Goal: Task Accomplishment & Management: Manage account settings

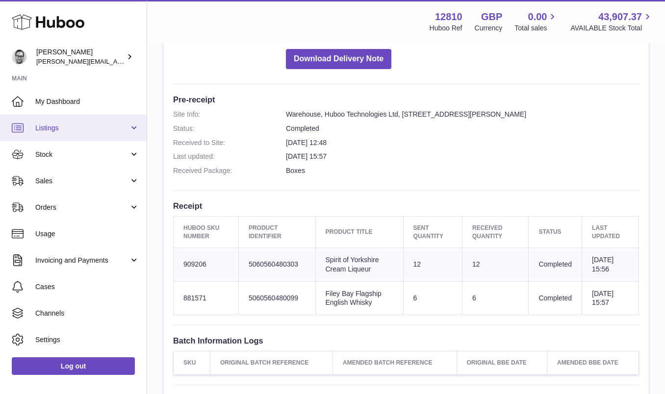
click at [61, 129] on span "Listings" at bounding box center [82, 128] width 94 height 9
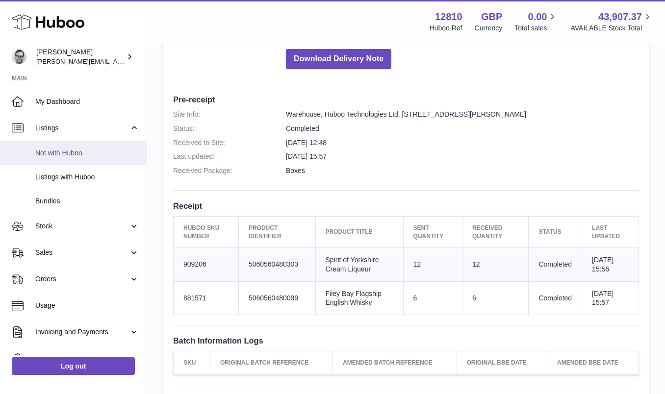
click at [53, 164] on link "Not with Huboo" at bounding box center [73, 153] width 147 height 24
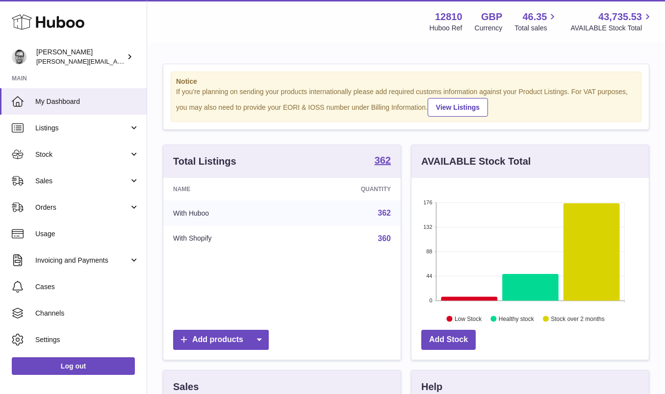
scroll to position [153, 237]
click at [62, 125] on span "Listings" at bounding box center [82, 128] width 94 height 9
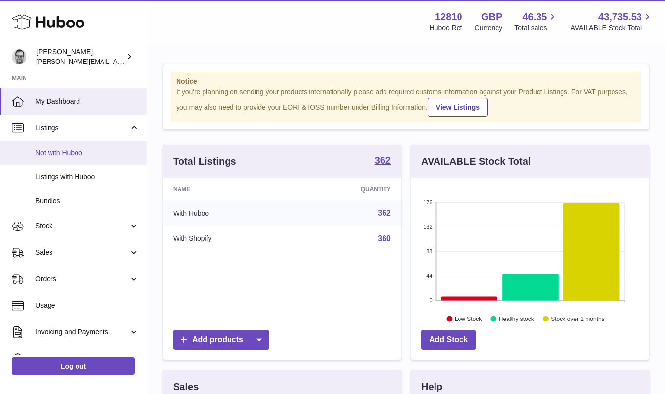
click at [83, 148] on link "Not with Huboo" at bounding box center [73, 153] width 147 height 24
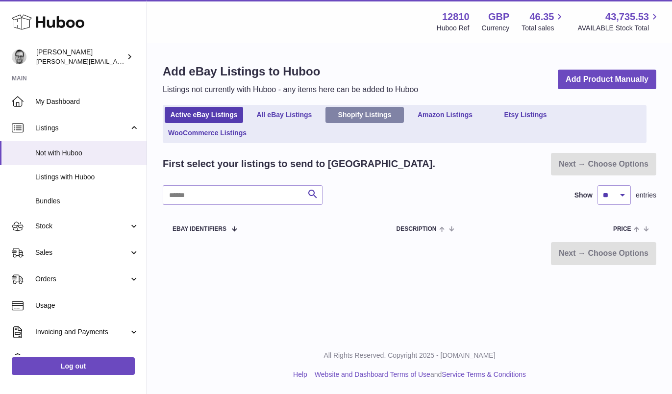
click at [354, 118] on link "Shopify Listings" at bounding box center [364, 115] width 78 height 16
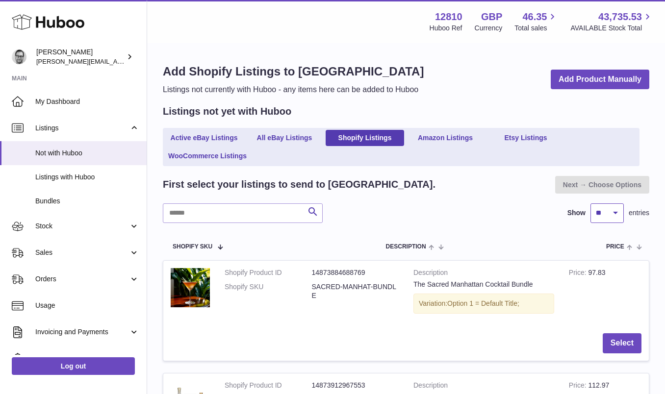
click at [614, 216] on select "** ** ** ***" at bounding box center [606, 213] width 33 height 20
select select "***"
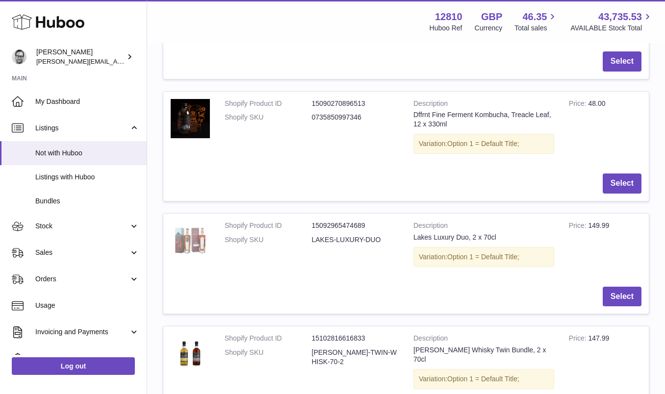
scroll to position [4674, 0]
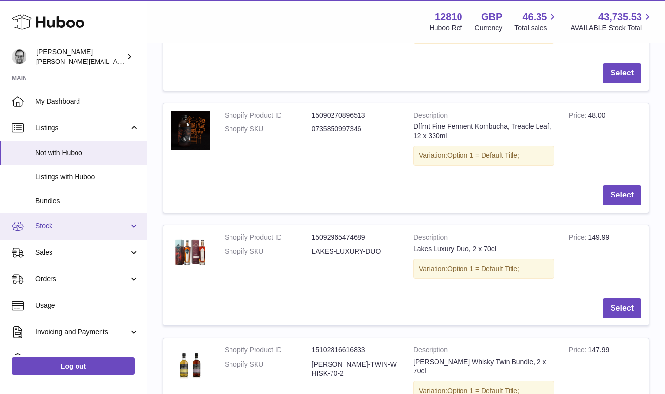
click at [58, 222] on span "Stock" at bounding box center [82, 226] width 94 height 9
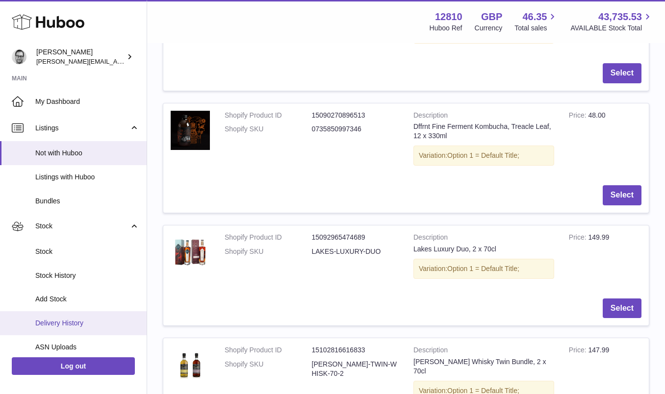
click at [88, 323] on span "Delivery History" at bounding box center [87, 323] width 104 height 9
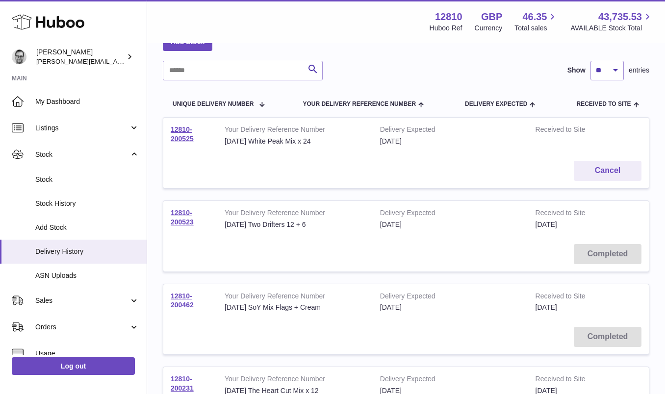
scroll to position [62, 0]
click at [179, 129] on link "12810-200525" at bounding box center [182, 133] width 23 height 17
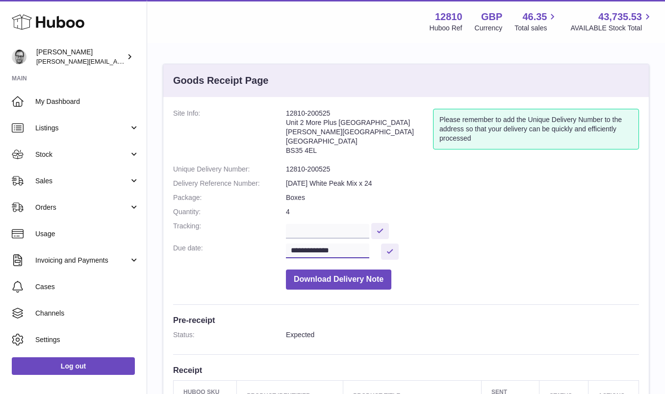
click at [330, 252] on input "**********" at bounding box center [327, 251] width 83 height 15
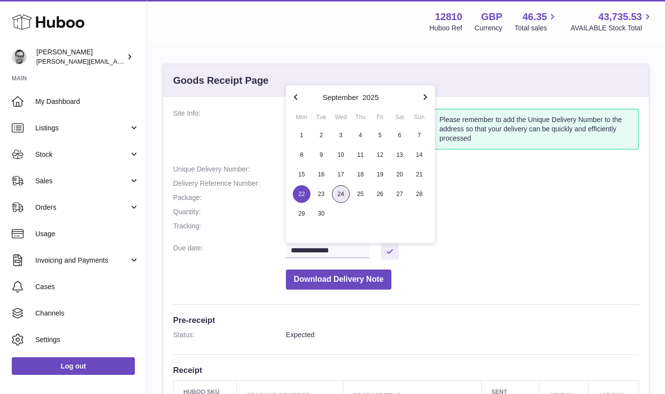
click at [343, 192] on span "24" at bounding box center [341, 194] width 18 height 18
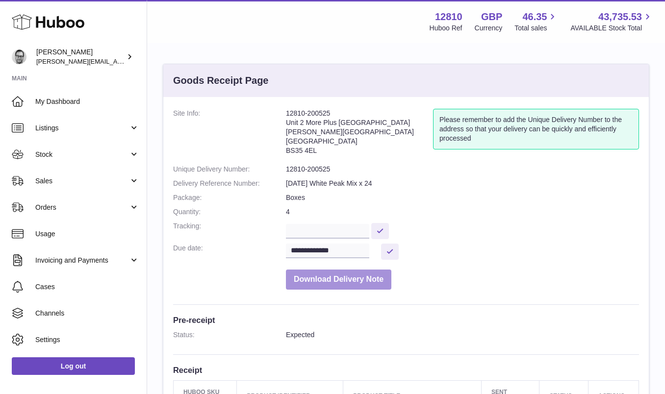
click at [352, 278] on button "Download Delivery Note" at bounding box center [338, 280] width 105 height 20
click at [394, 251] on button at bounding box center [390, 252] width 18 height 16
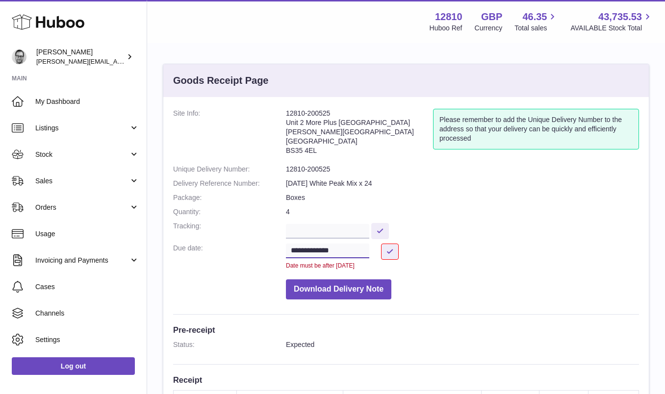
click at [336, 245] on input "**********" at bounding box center [327, 251] width 83 height 15
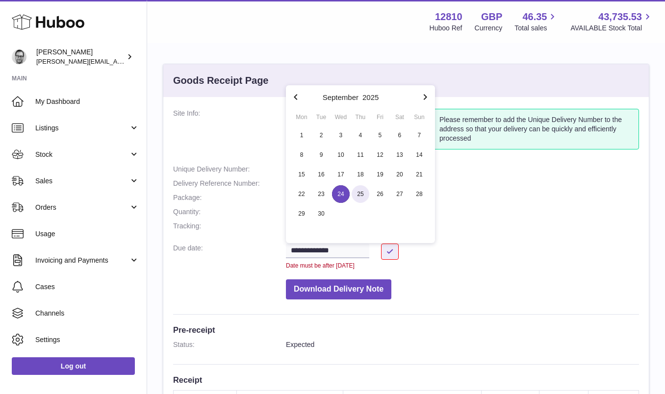
click at [358, 191] on span "25" at bounding box center [360, 194] width 18 height 18
type input "**********"
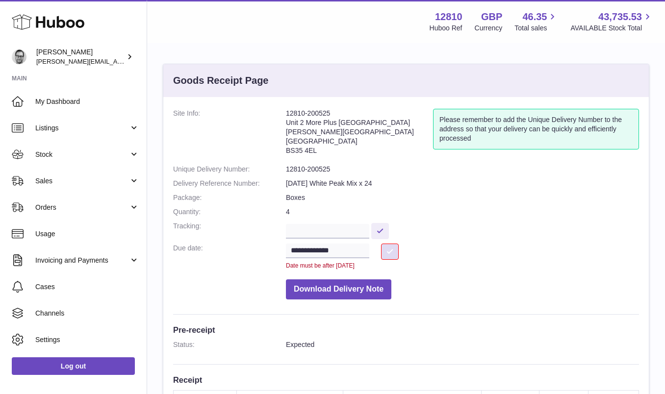
click at [393, 247] on button at bounding box center [390, 252] width 18 height 16
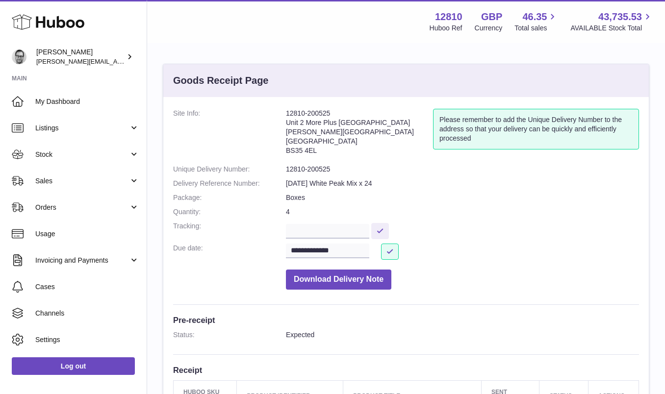
click at [450, 198] on dd "Boxes" at bounding box center [462, 197] width 353 height 9
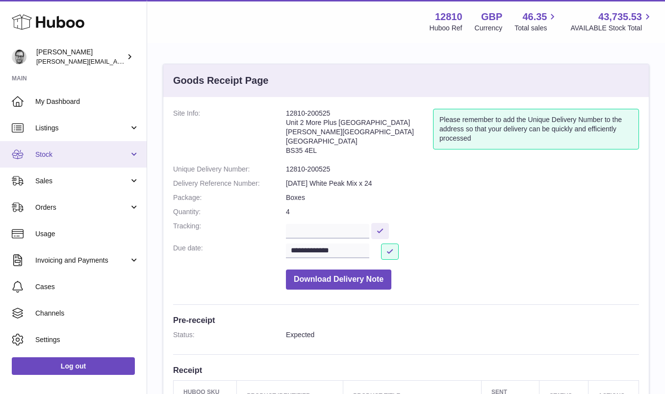
click at [58, 151] on span "Stock" at bounding box center [82, 154] width 94 height 9
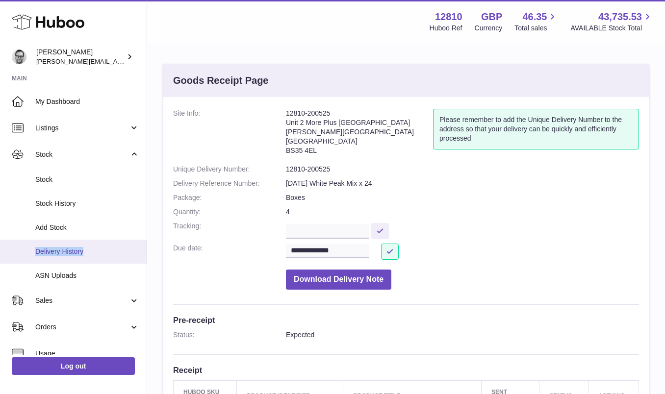
click at [51, 249] on span "Delivery History" at bounding box center [87, 251] width 104 height 9
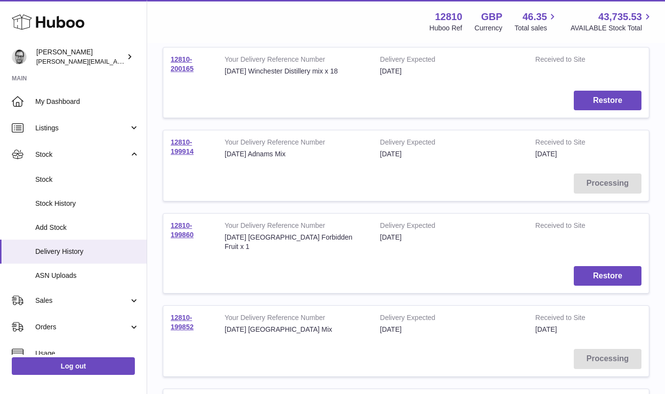
scroll to position [468, 0]
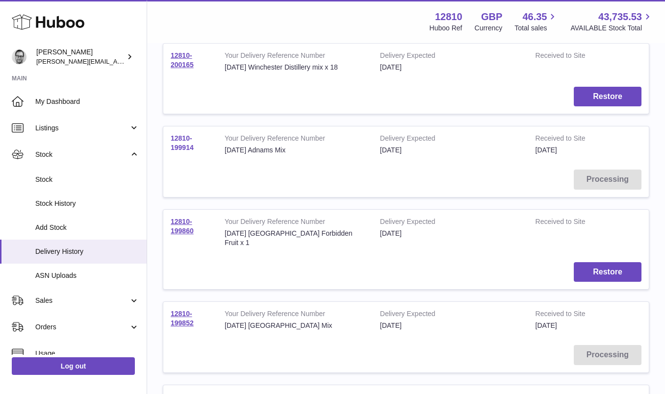
click at [185, 147] on link "12810-199914" at bounding box center [182, 142] width 23 height 17
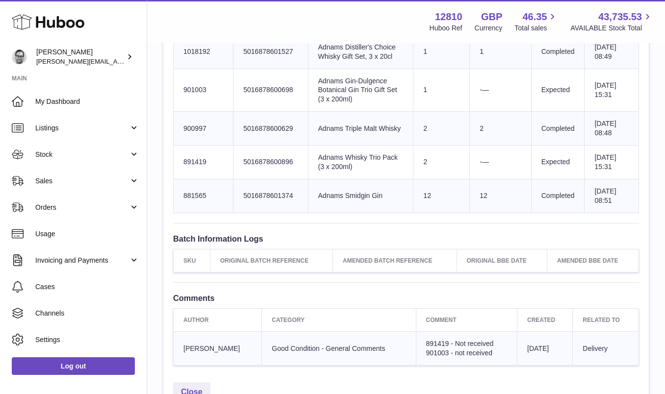
scroll to position [376, 0]
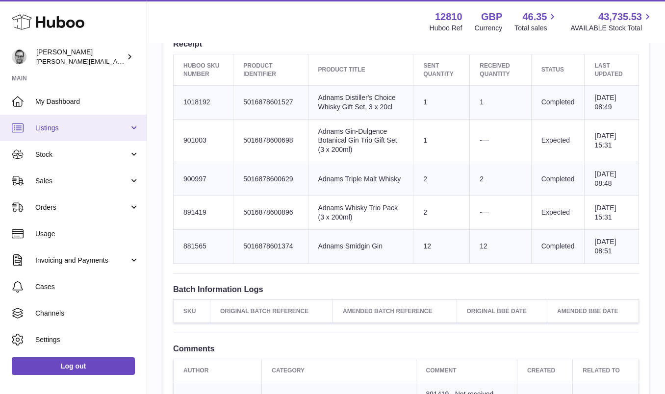
click at [72, 130] on span "Listings" at bounding box center [82, 128] width 94 height 9
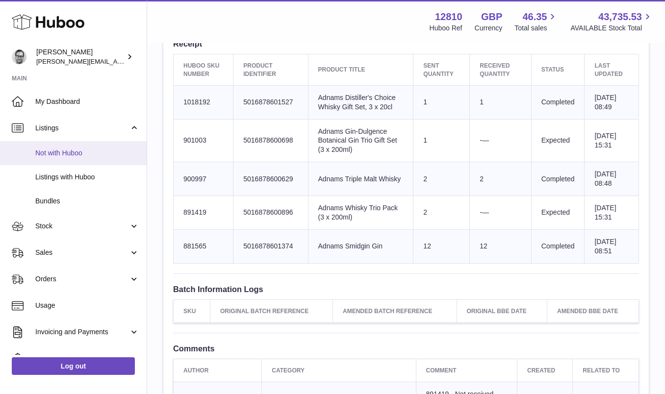
click at [75, 152] on span "Not with Huboo" at bounding box center [87, 153] width 104 height 9
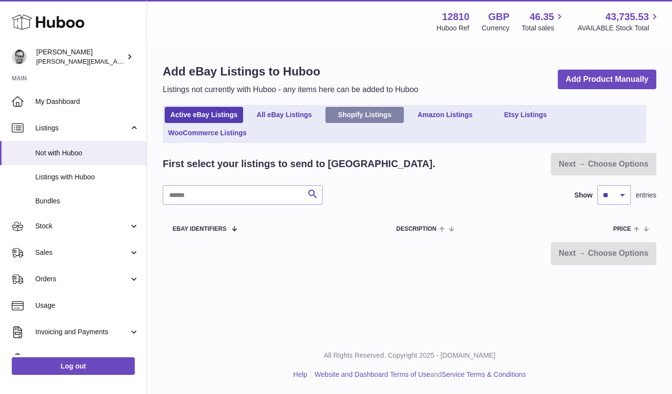
click at [376, 112] on link "Shopify Listings" at bounding box center [364, 115] width 78 height 16
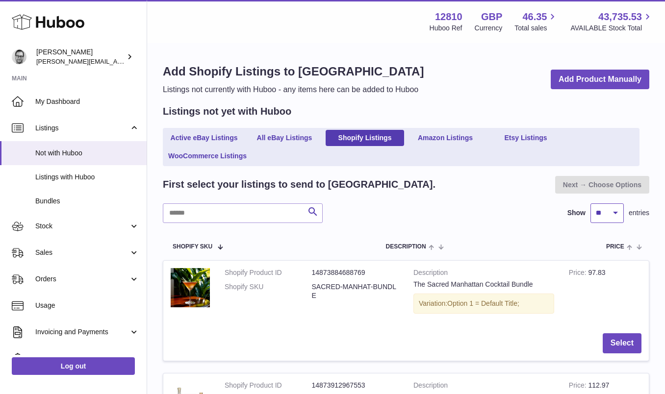
click at [610, 213] on select "** ** ** ***" at bounding box center [606, 213] width 33 height 20
select select "***"
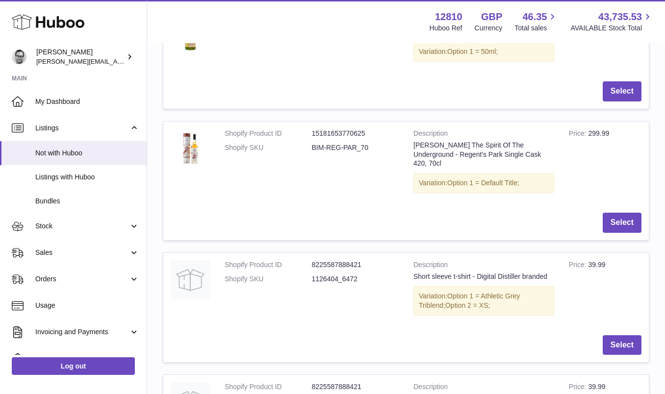
scroll to position [6052, 0]
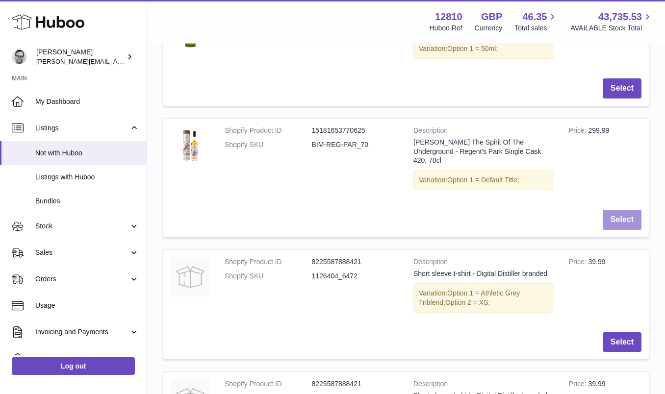
click at [628, 210] on button "Select" at bounding box center [621, 220] width 39 height 20
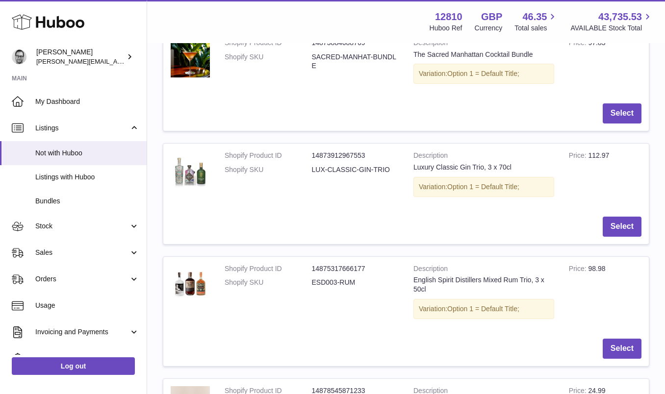
scroll to position [0, 0]
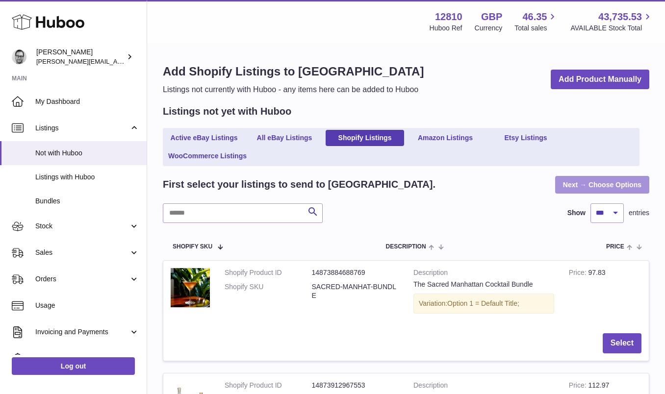
click at [583, 182] on link "Next → Choose Options" at bounding box center [602, 185] width 94 height 18
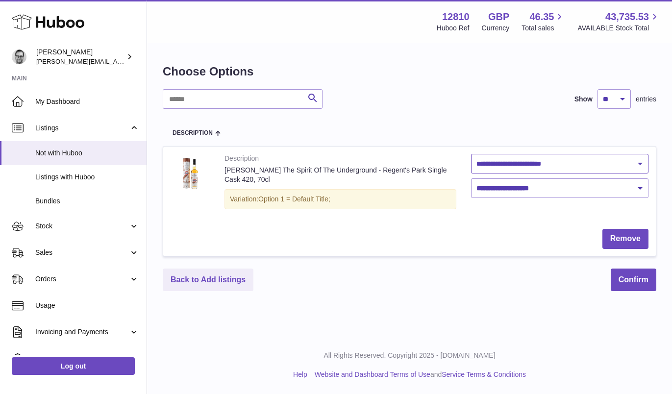
click at [559, 159] on select "**********" at bounding box center [560, 164] width 178 height 20
select select "********"
click at [586, 186] on select "**********" at bounding box center [560, 188] width 178 height 20
select select "***"
click at [638, 281] on button "Confirm" at bounding box center [634, 280] width 46 height 23
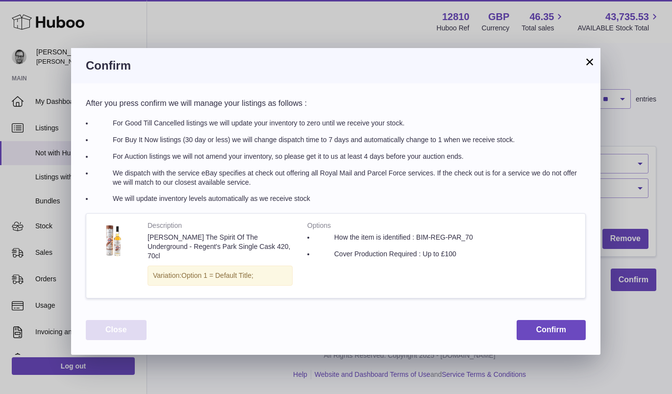
click at [121, 321] on button "Close" at bounding box center [116, 330] width 61 height 20
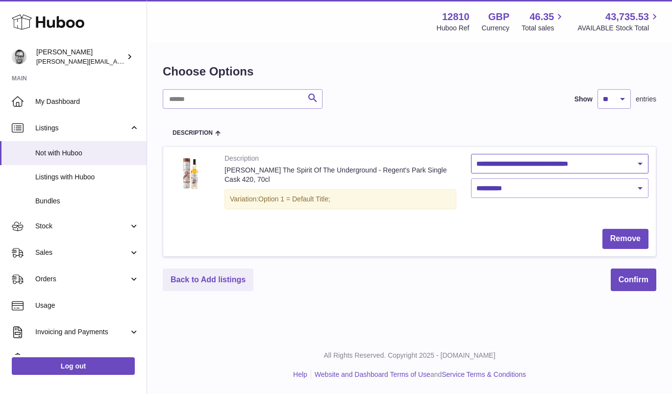
click at [562, 166] on select "**********" at bounding box center [560, 164] width 178 height 20
click at [632, 281] on button "Confirm" at bounding box center [634, 280] width 46 height 23
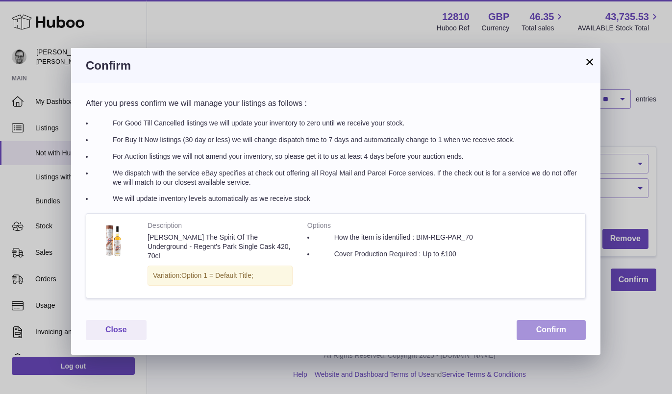
click at [546, 325] on button "Confirm" at bounding box center [551, 330] width 69 height 20
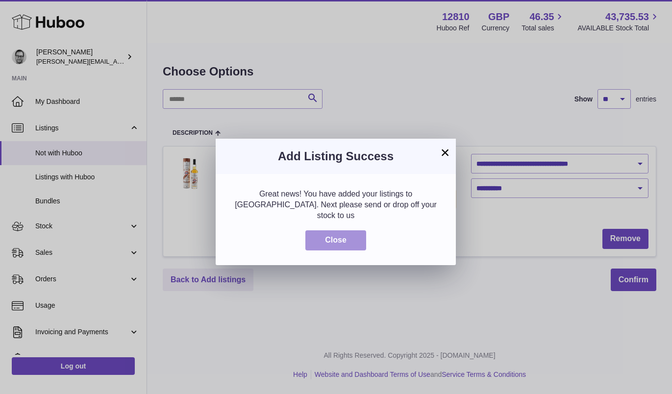
click at [347, 230] on button "Close" at bounding box center [335, 240] width 61 height 20
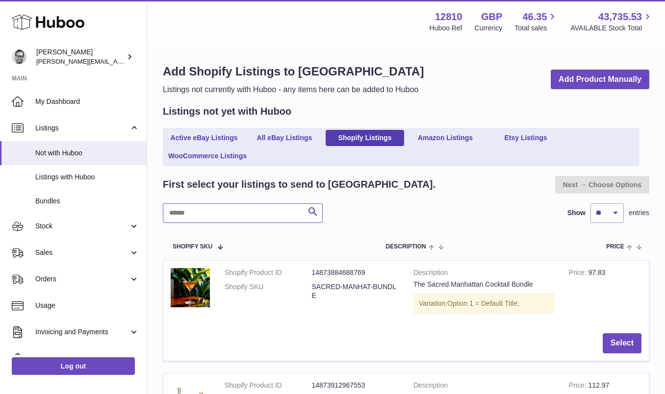
click at [225, 212] on input "text" at bounding box center [243, 213] width 160 height 20
click at [51, 173] on span "Listings with Huboo" at bounding box center [87, 177] width 104 height 9
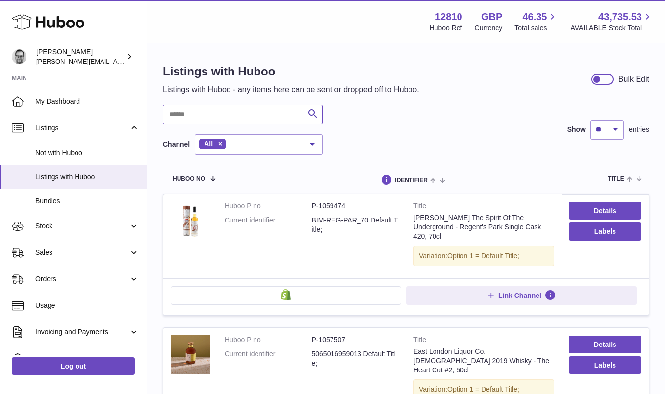
click at [224, 112] on input "text" at bounding box center [243, 115] width 160 height 20
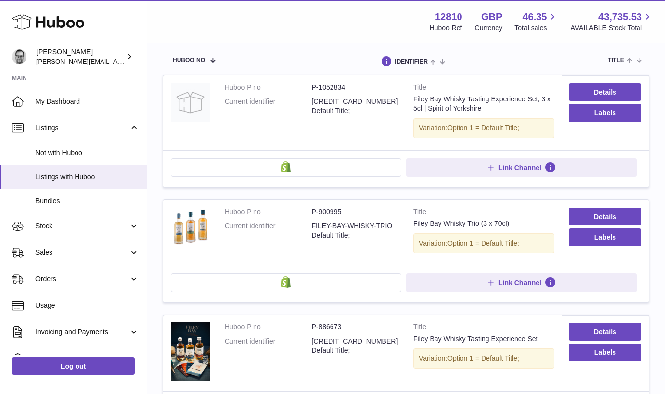
scroll to position [116, 0]
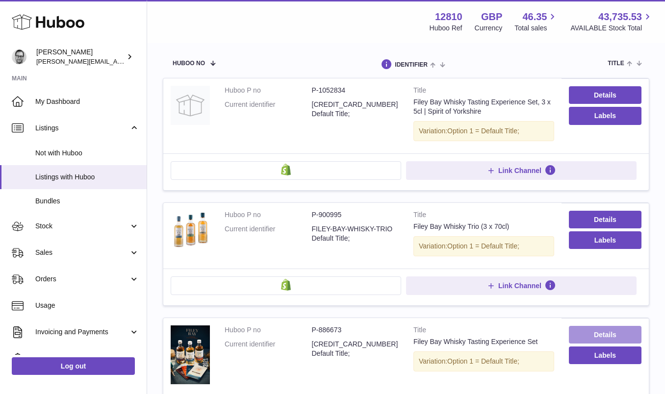
type input "**********"
click at [605, 334] on link "Details" at bounding box center [605, 335] width 73 height 18
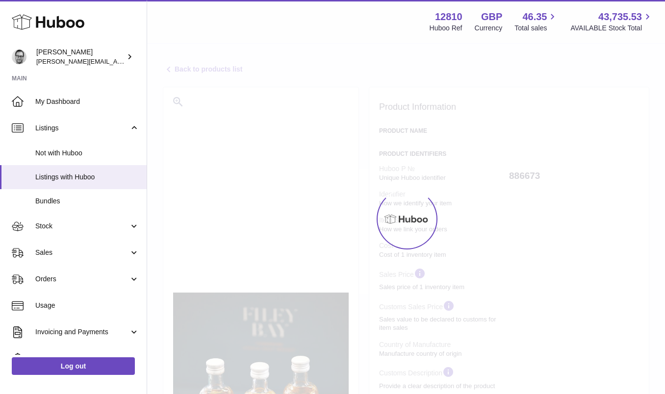
select select "***"
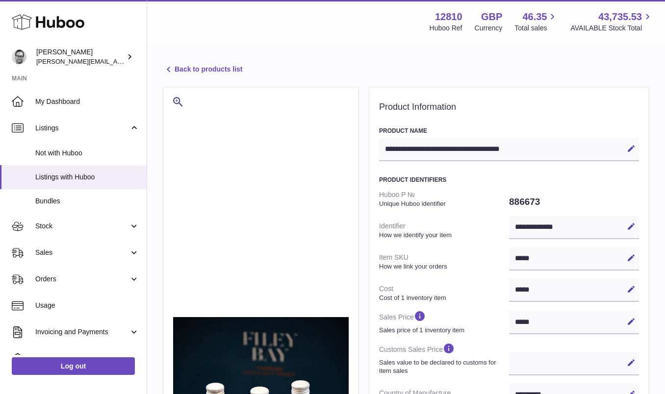
click at [172, 67] on icon at bounding box center [169, 70] width 12 height 12
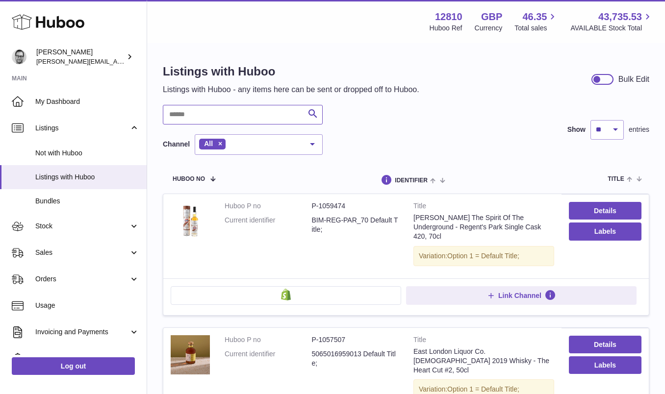
click at [209, 114] on input "text" at bounding box center [243, 115] width 160 height 20
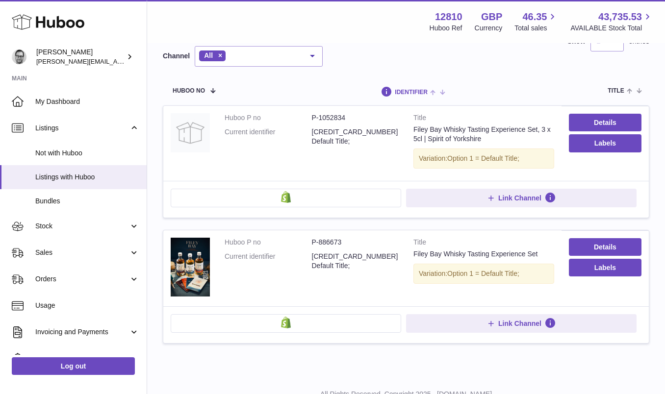
scroll to position [86, 0]
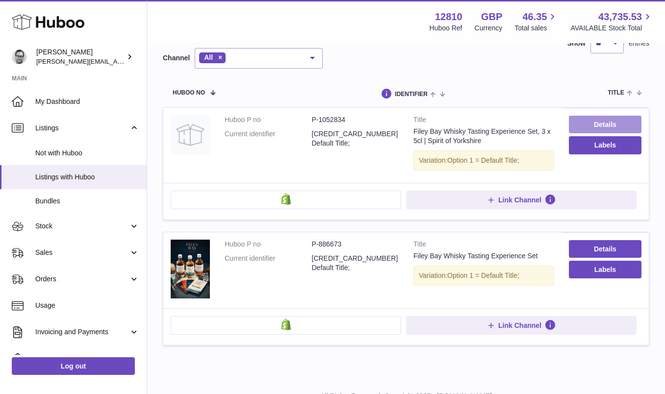
type input "**********"
click at [597, 124] on link "Details" at bounding box center [605, 125] width 73 height 18
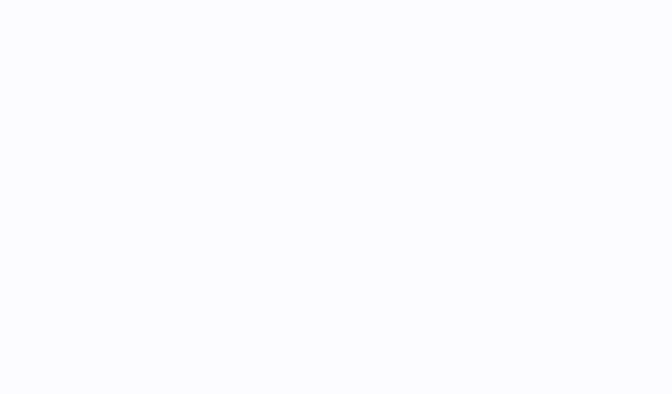
select select
select select "****"
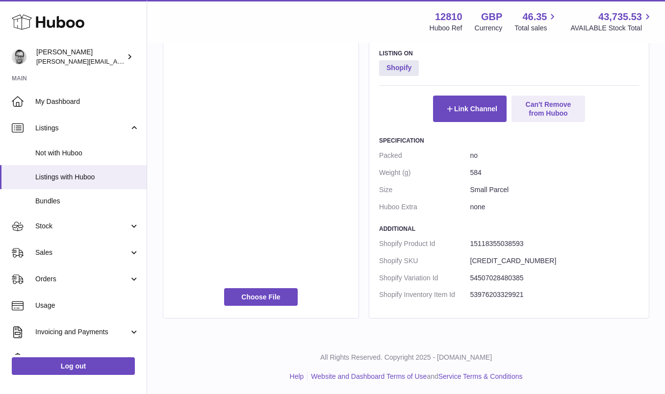
scroll to position [514, 0]
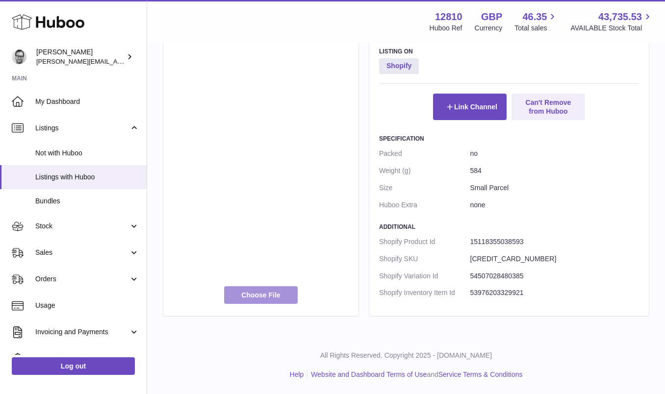
click at [272, 296] on label at bounding box center [261, 295] width 74 height 18
type input "**********"
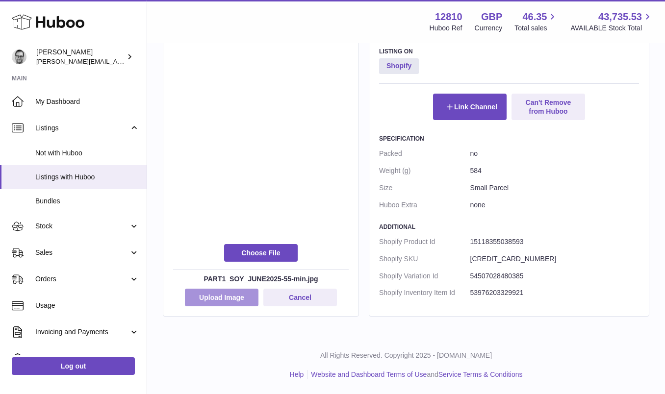
click at [217, 299] on button "Upload Image" at bounding box center [222, 298] width 74 height 18
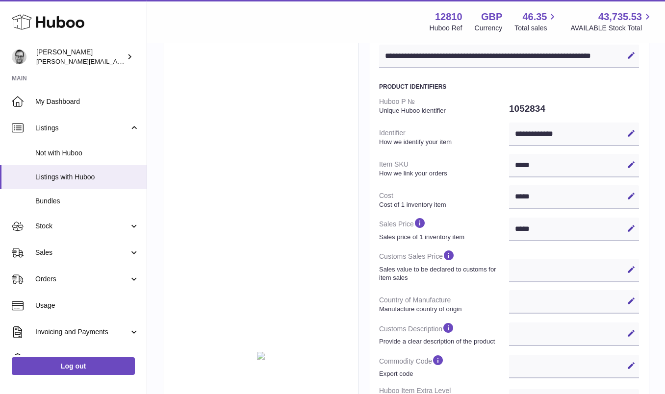
scroll to position [0, 0]
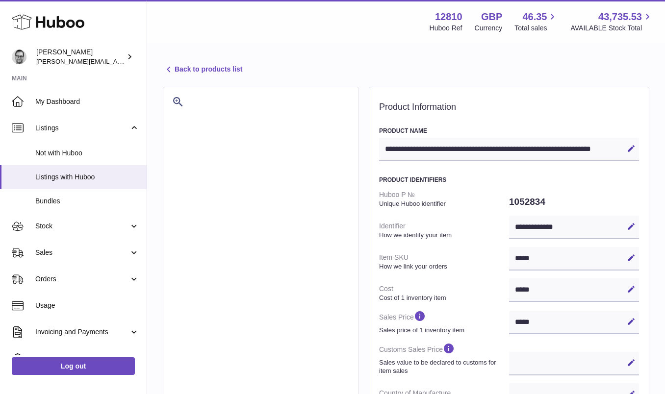
click at [191, 69] on link "Back to products list" at bounding box center [202, 70] width 79 height 12
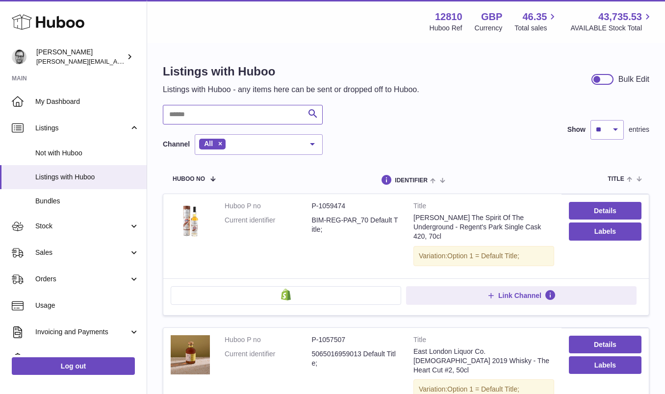
click at [214, 110] on input "text" at bounding box center [243, 115] width 160 height 20
type input "**********"
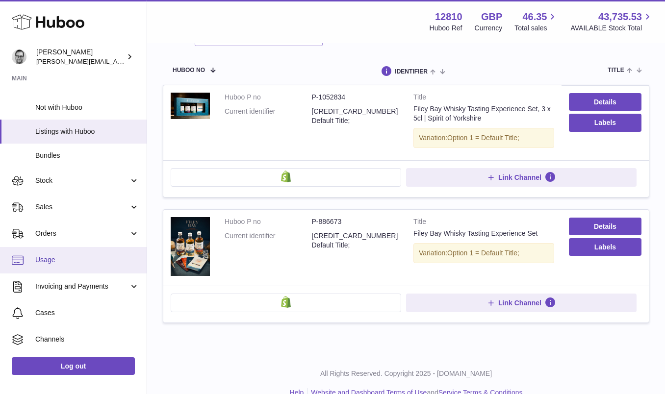
scroll to position [96, 0]
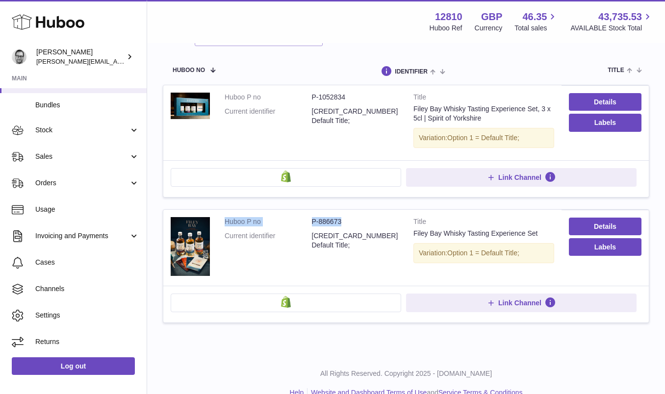
drag, startPoint x: 347, startPoint y: 220, endPoint x: 223, endPoint y: 221, distance: 124.0
click at [223, 221] on td "Huboo P no P-886673 Current identifier 5060560480310 Default Title;" at bounding box center [311, 248] width 189 height 76
copy dl "Huboo P no P-886673"
click at [604, 226] on link "Details" at bounding box center [605, 227] width 73 height 18
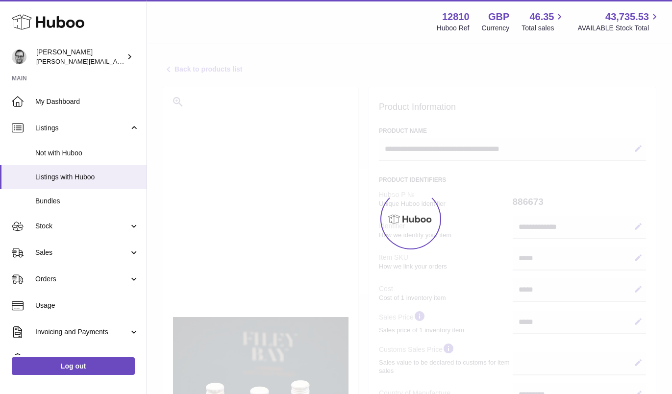
select select "***"
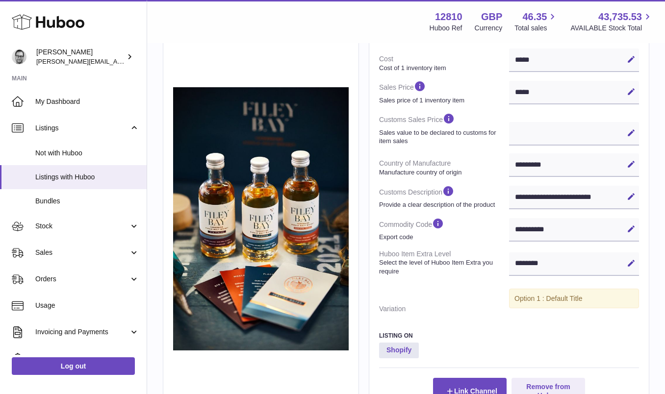
scroll to position [230, 0]
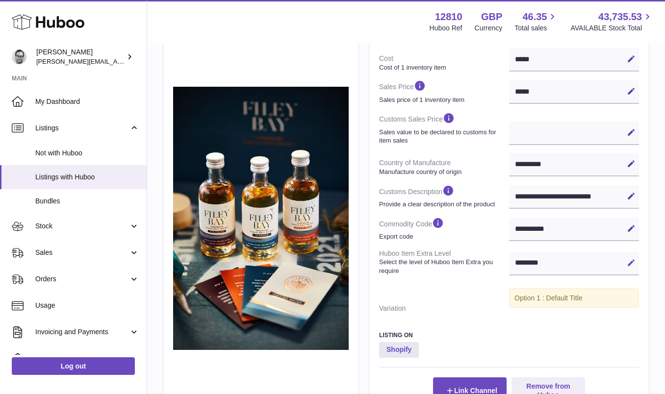
click at [626, 260] on icon at bounding box center [630, 262] width 9 height 9
click at [587, 261] on select "**********" at bounding box center [574, 264] width 130 height 24
select select "****"
click at [631, 258] on icon at bounding box center [630, 262] width 9 height 9
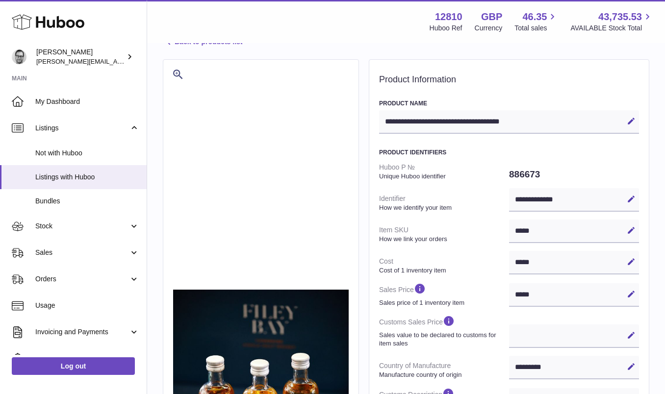
scroll to position [0, 0]
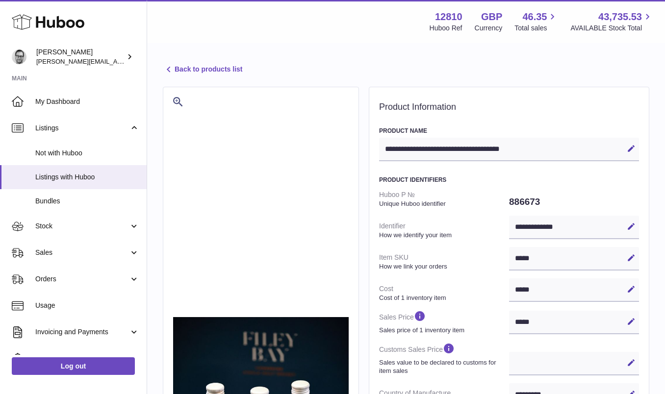
click at [175, 71] on link "Back to products list" at bounding box center [202, 70] width 79 height 12
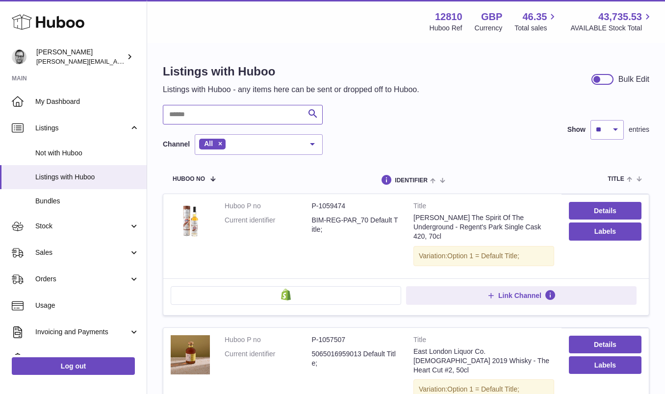
click at [228, 112] on input "text" at bounding box center [243, 115] width 160 height 20
type input "**********"
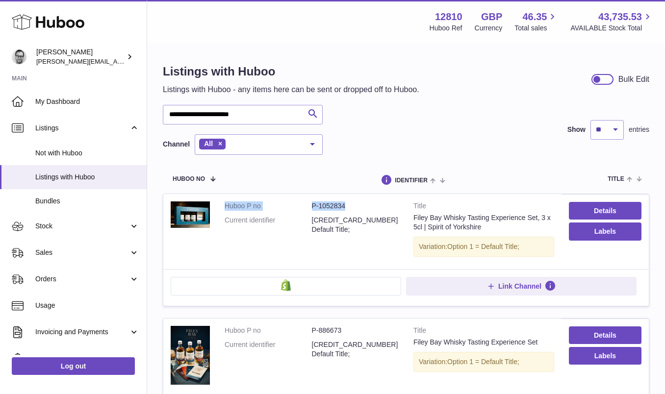
drag, startPoint x: 353, startPoint y: 206, endPoint x: 225, endPoint y: 206, distance: 127.4
click at [225, 206] on dl "Huboo P no P-1052834 Current identifier 5060560480310 Default Title;" at bounding box center [312, 220] width 174 height 38
copy dl "Huboo P no P-1052834"
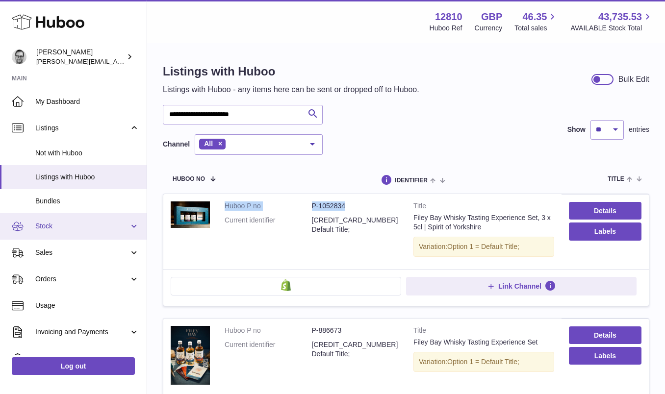
click at [71, 220] on link "Stock" at bounding box center [73, 226] width 147 height 26
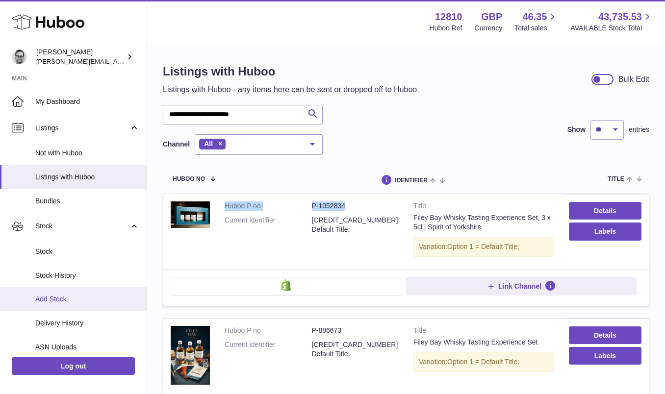
click at [46, 299] on span "Add Stock" at bounding box center [87, 299] width 104 height 9
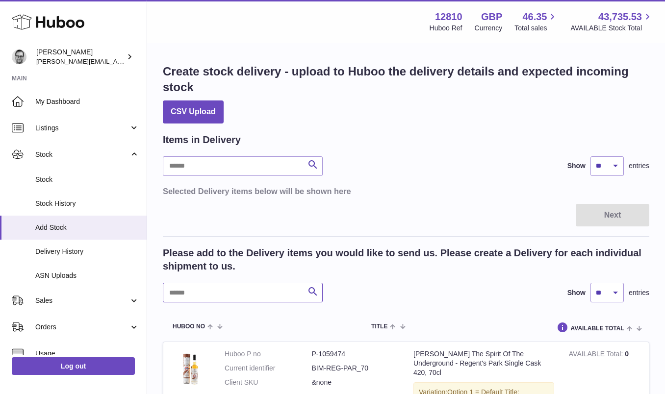
click at [199, 292] on input "text" at bounding box center [243, 293] width 160 height 20
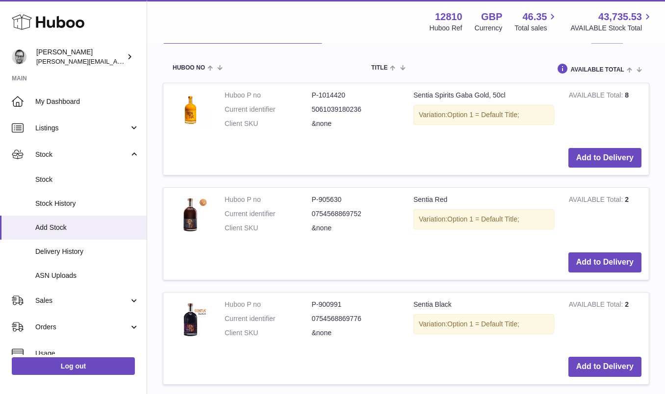
scroll to position [273, 0]
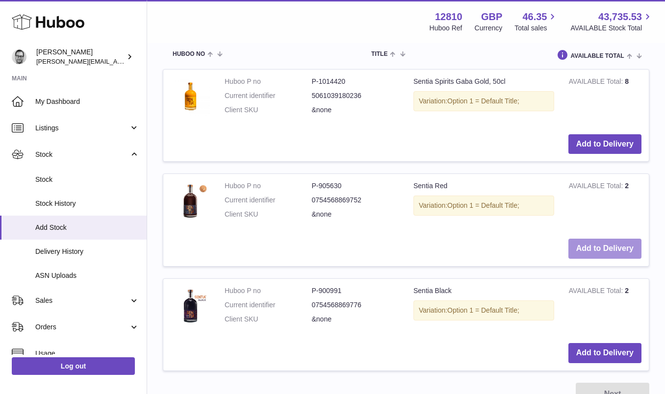
type input "******"
click at [608, 252] on button "Add to Delivery" at bounding box center [604, 249] width 73 height 20
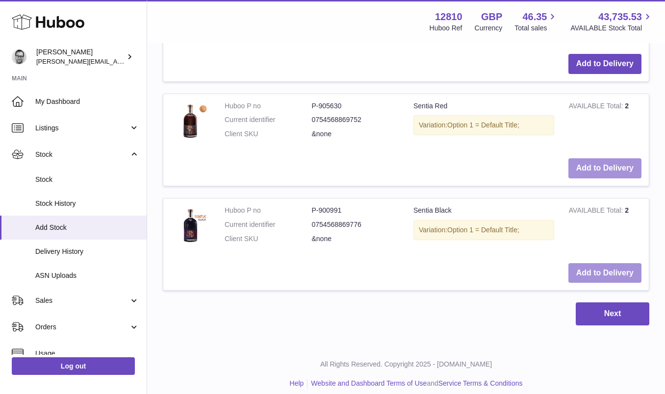
scroll to position [477, 0]
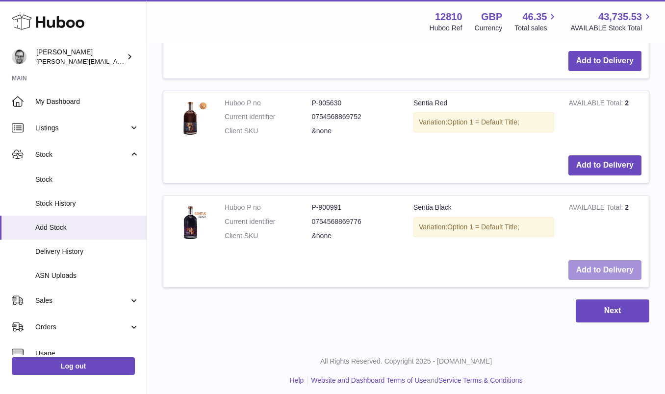
click at [604, 268] on button "Add to Delivery" at bounding box center [604, 270] width 73 height 20
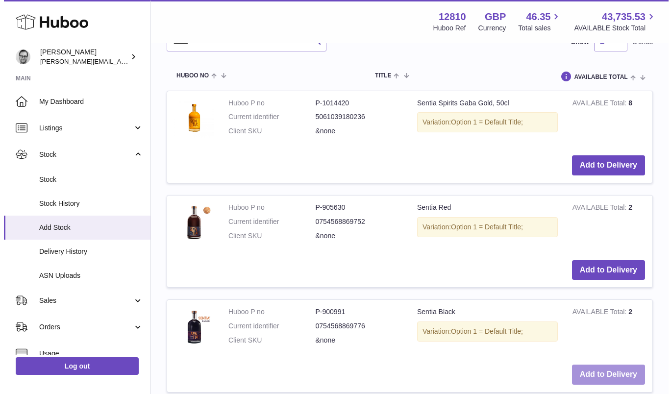
scroll to position [581, 0]
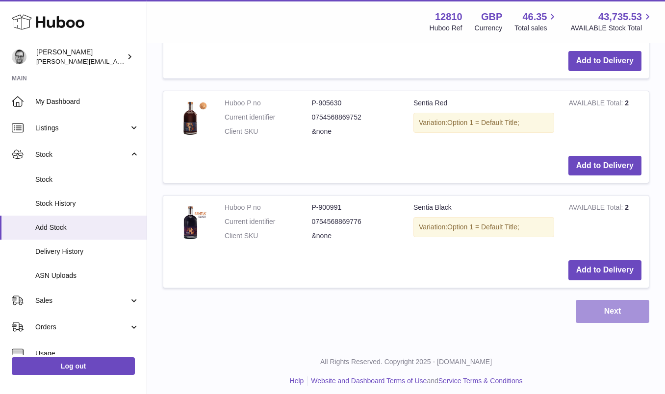
click at [604, 317] on button "Next" at bounding box center [612, 311] width 74 height 23
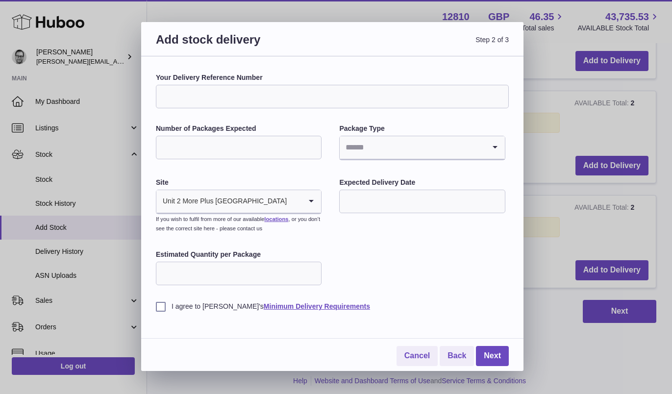
click at [251, 94] on input "Your Delivery Reference Number" at bounding box center [332, 97] width 353 height 24
type input "**********"
click at [253, 147] on input "Number of Packages Expected" at bounding box center [239, 148] width 166 height 24
type input "*"
click at [379, 150] on input "Search for option" at bounding box center [412, 147] width 145 height 23
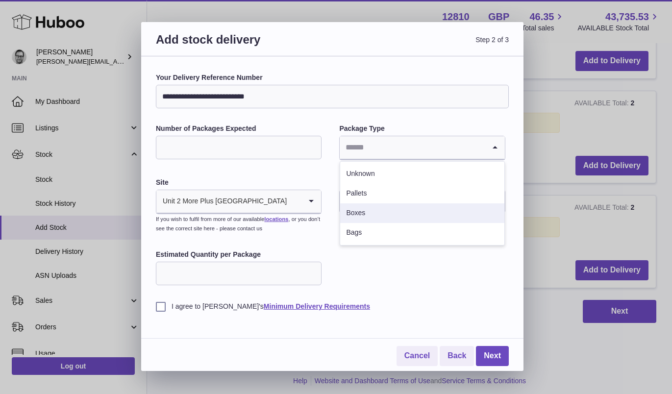
click at [372, 214] on li "Boxes" at bounding box center [422, 213] width 164 height 20
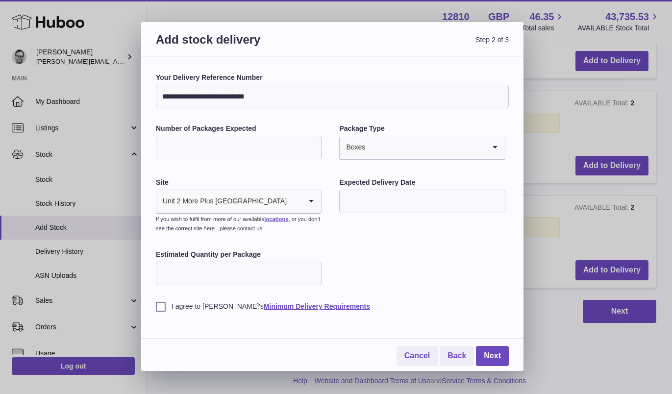
click at [372, 209] on input "text" at bounding box center [422, 202] width 166 height 24
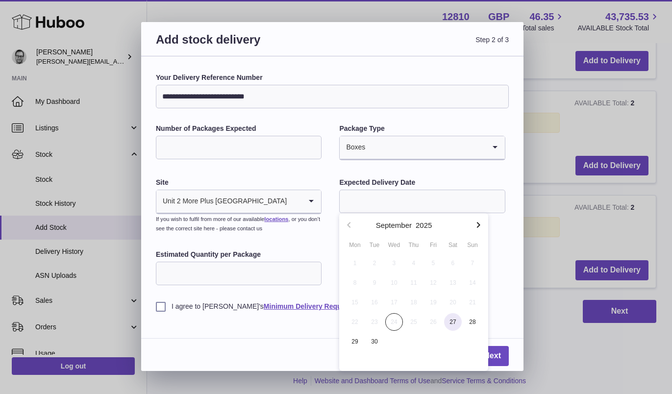
click at [454, 319] on span "27" at bounding box center [453, 322] width 18 height 18
type input "**********"
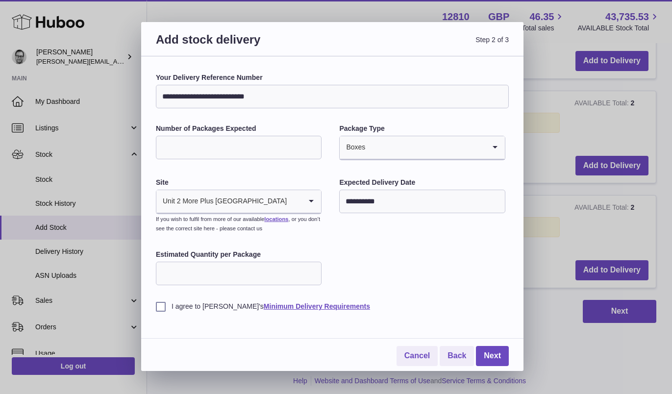
click at [243, 271] on input "Estimated Quantity per Package" at bounding box center [239, 274] width 166 height 24
type input "*"
click at [161, 306] on label "I agree to Huboo's Minimum Delivery Requirements" at bounding box center [332, 306] width 353 height 9
click at [499, 356] on link "Next" at bounding box center [492, 356] width 33 height 20
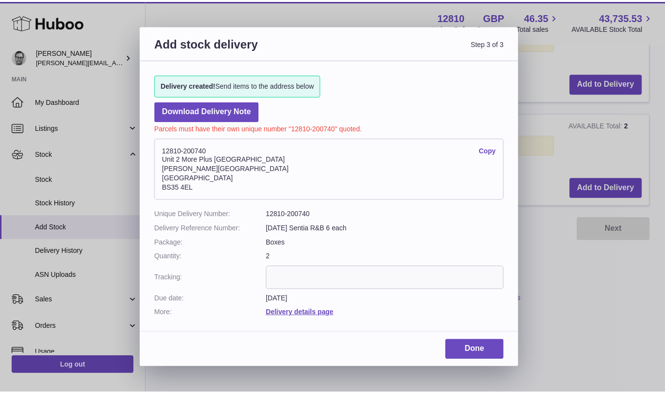
scroll to position [356, 0]
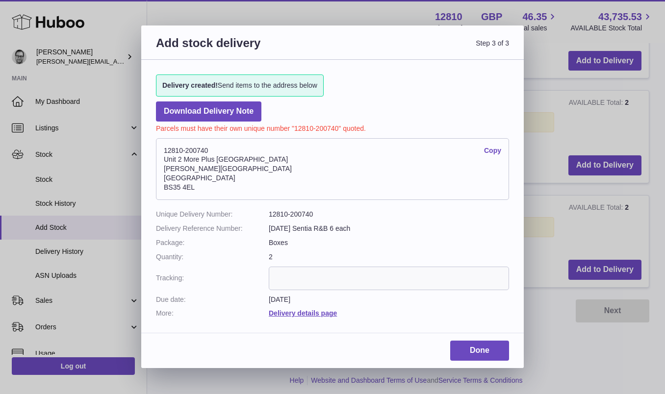
click at [301, 213] on dd "12810-200740" at bounding box center [389, 214] width 240 height 9
copy dd "200740"
click at [501, 354] on link "Done" at bounding box center [479, 351] width 59 height 20
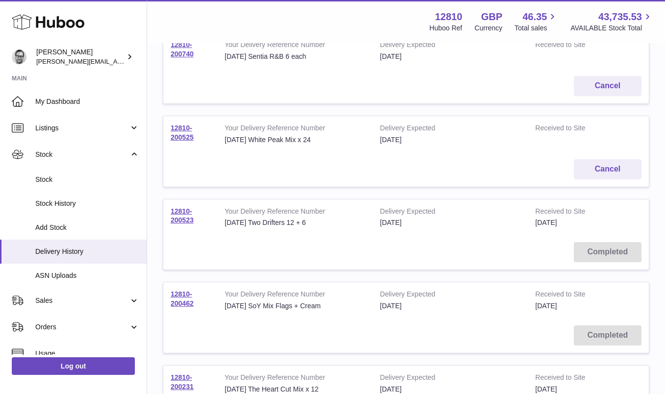
scroll to position [147, 0]
click at [186, 134] on link "12810-200525" at bounding box center [182, 131] width 23 height 17
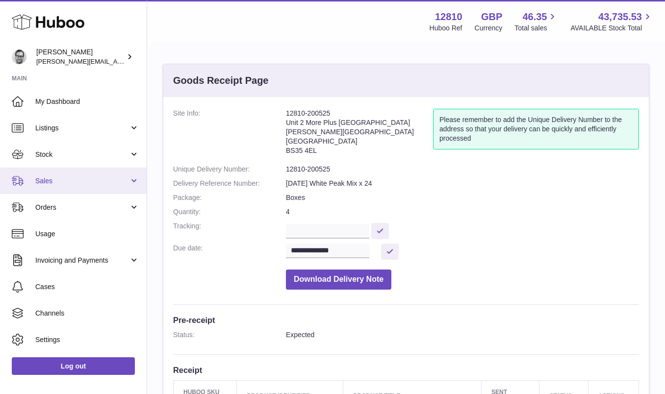
click at [65, 181] on span "Sales" at bounding box center [82, 180] width 94 height 9
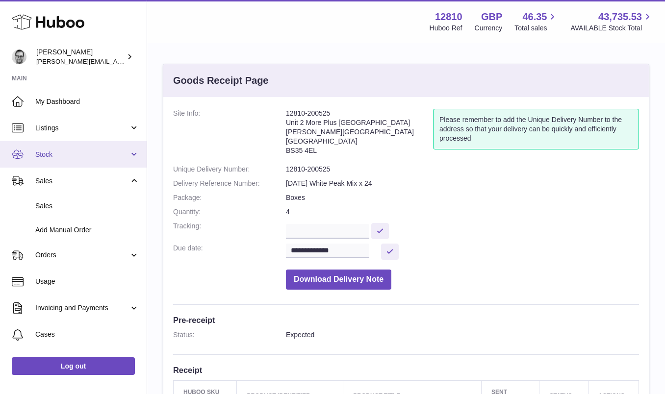
click at [55, 153] on span "Stock" at bounding box center [82, 154] width 94 height 9
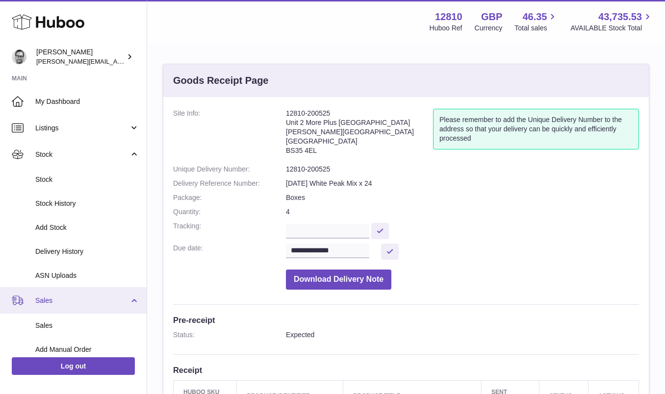
click at [53, 296] on span "Sales" at bounding box center [82, 300] width 94 height 9
click at [52, 313] on link "Sales" at bounding box center [73, 300] width 147 height 26
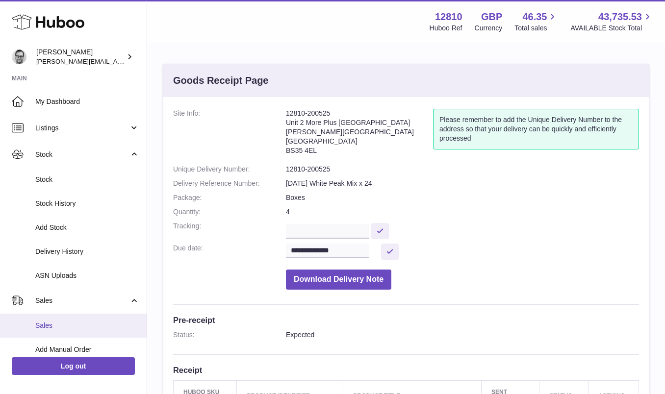
click at [49, 325] on span "Sales" at bounding box center [87, 325] width 104 height 9
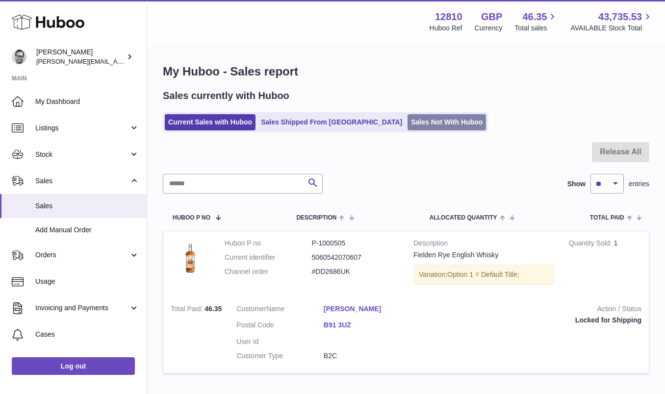
click at [407, 120] on link "Sales Not With Huboo" at bounding box center [446, 122] width 78 height 16
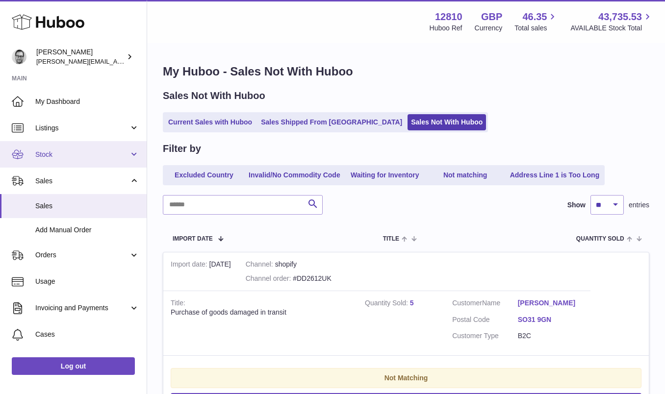
click at [47, 158] on span "Stock" at bounding box center [82, 154] width 94 height 9
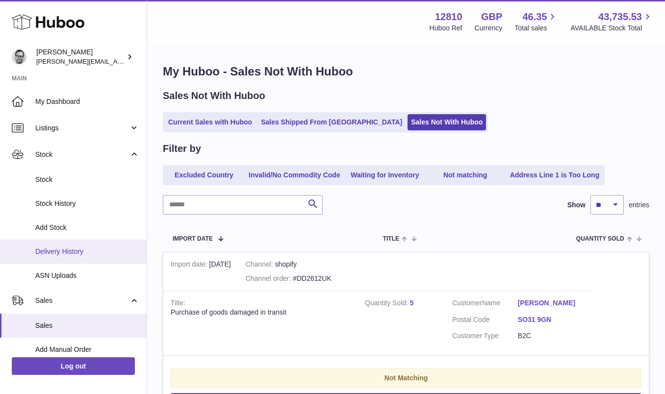
click at [58, 250] on span "Delivery History" at bounding box center [87, 251] width 104 height 9
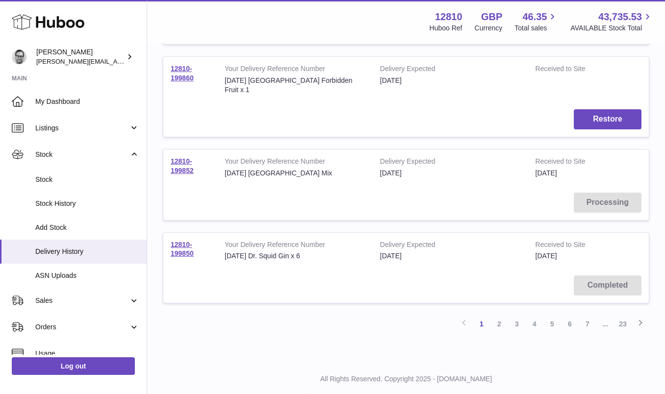
scroll to position [705, 0]
click at [499, 314] on link "2" at bounding box center [499, 323] width 18 height 18
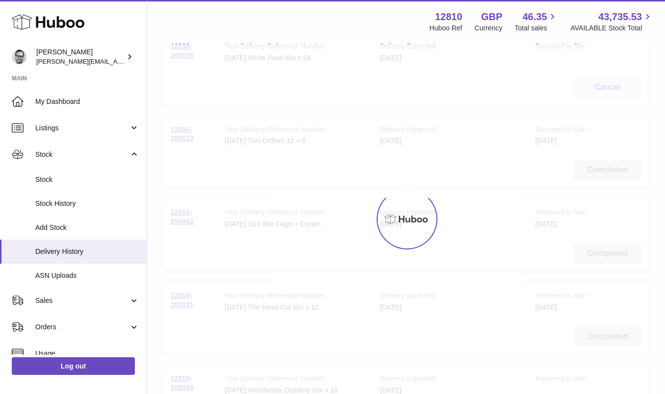
scroll to position [44, 0]
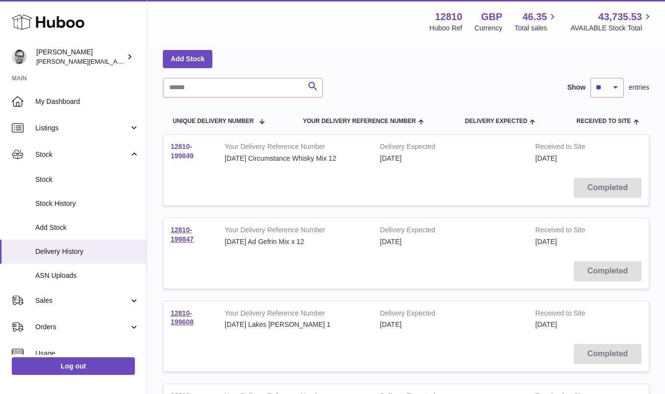
click at [180, 145] on link "12810-199849" at bounding box center [182, 151] width 23 height 17
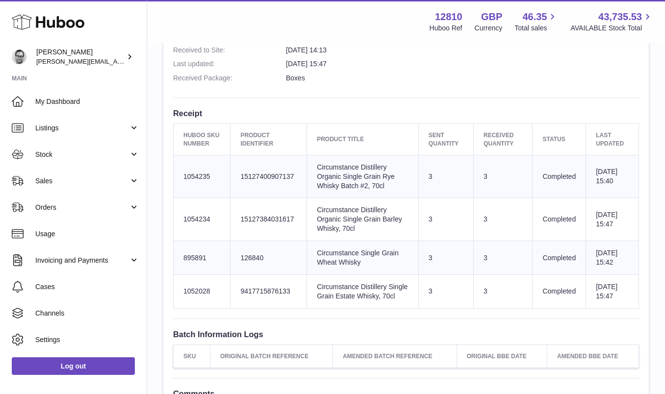
scroll to position [309, 0]
